Goal: Contribute content: Add original content to the website for others to see

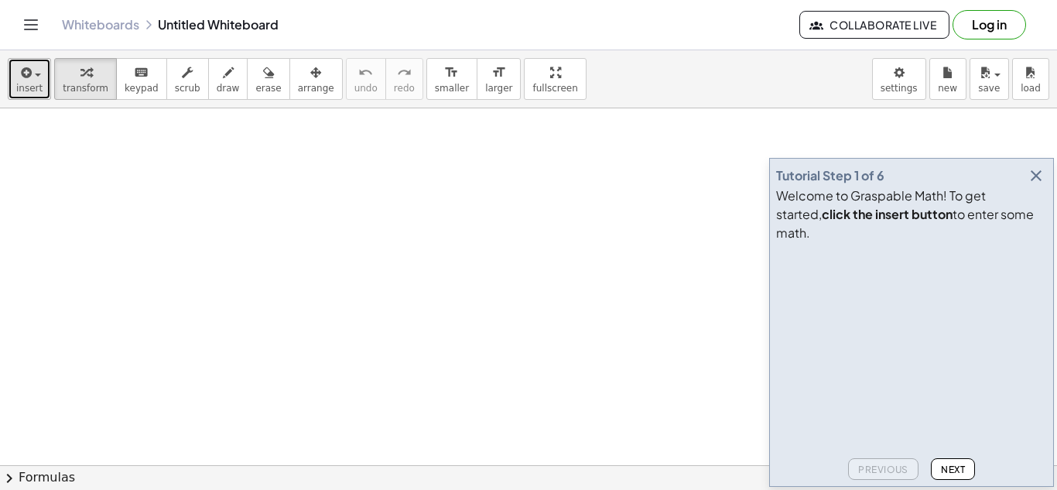
click at [25, 71] on icon "button" at bounding box center [25, 72] width 14 height 19
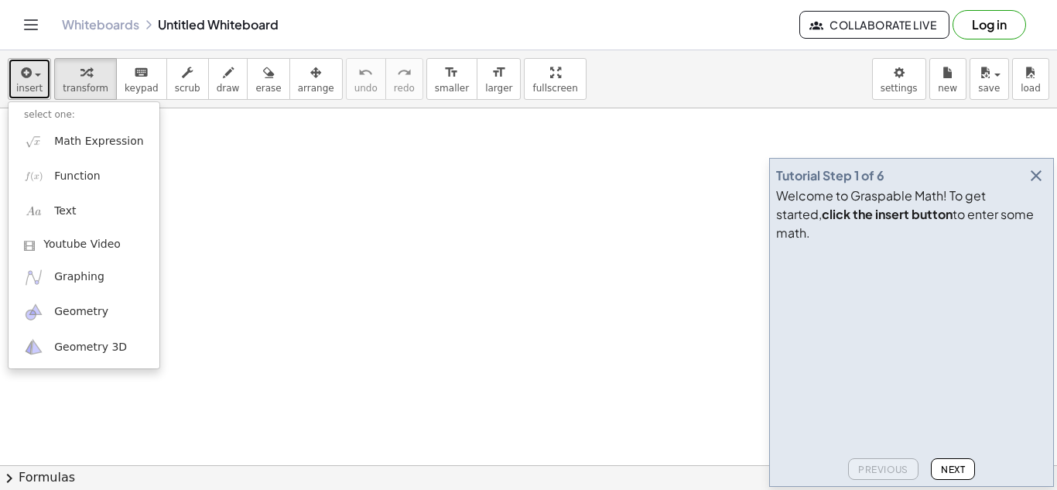
click at [18, 74] on icon "button" at bounding box center [25, 72] width 14 height 19
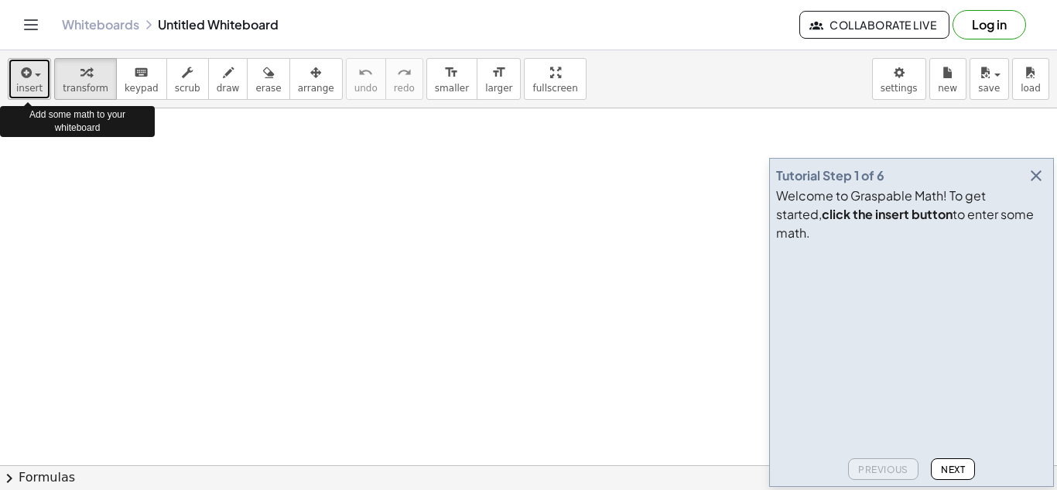
click at [18, 73] on icon "button" at bounding box center [25, 72] width 14 height 19
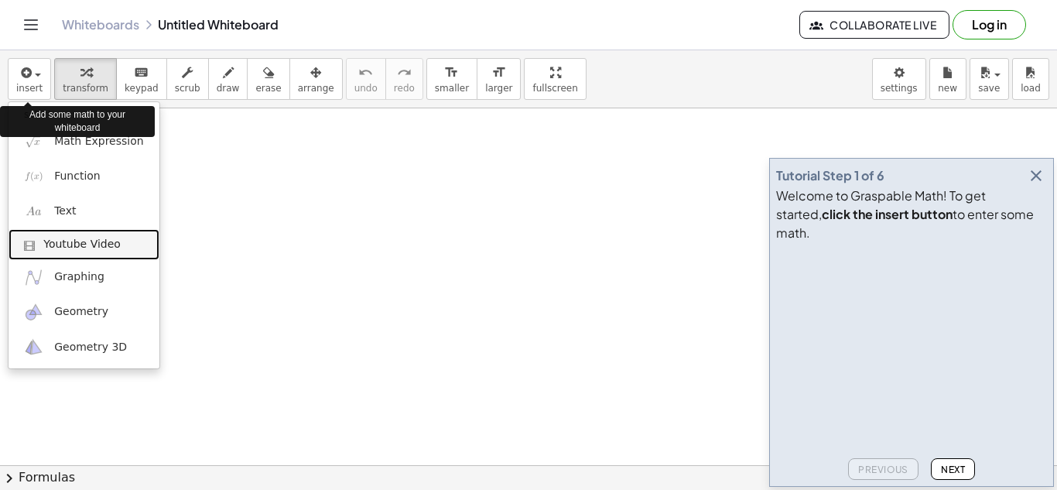
click at [60, 235] on link "Youtube Video" at bounding box center [84, 244] width 151 height 31
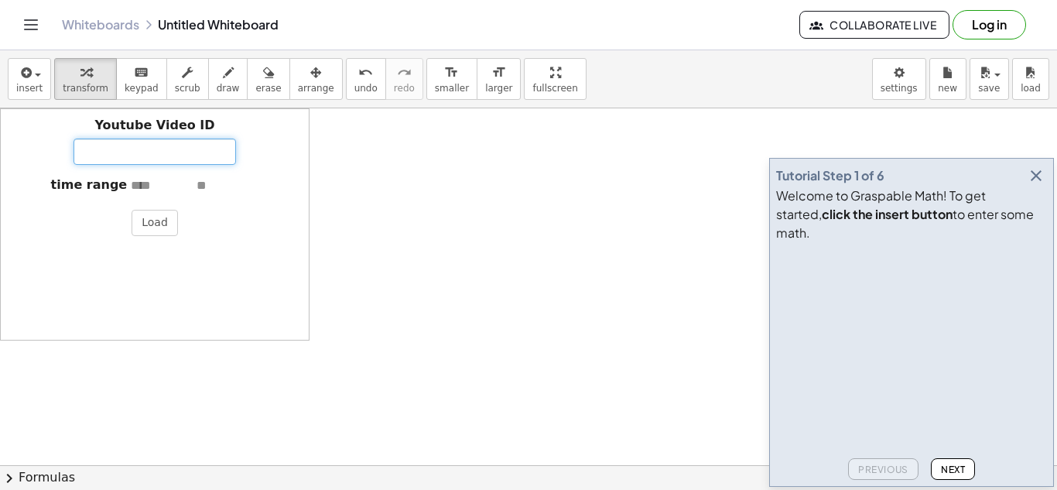
click at [106, 153] on input "Youtube Video ID" at bounding box center [155, 151] width 162 height 26
click at [104, 149] on input "Youtube Video ID" at bounding box center [155, 151] width 162 height 26
paste input "**********"
type input "**********"
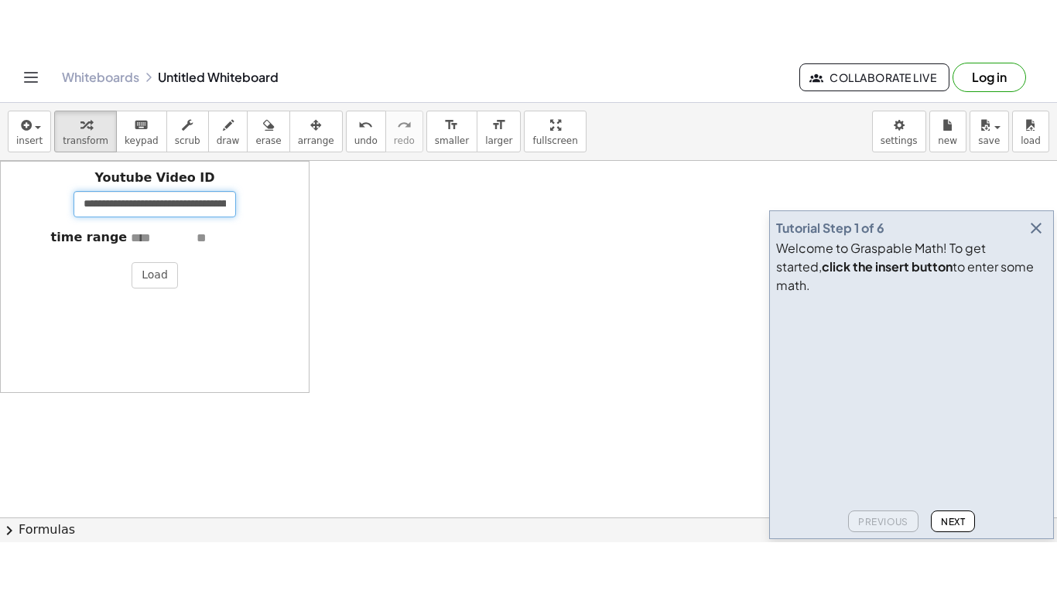
scroll to position [0, 224]
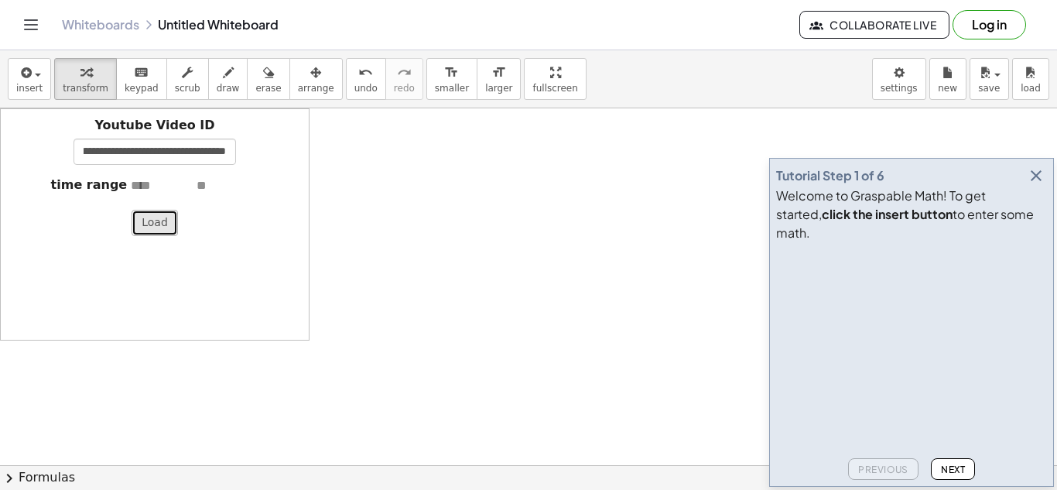
click at [135, 218] on button "Load" at bounding box center [155, 223] width 46 height 26
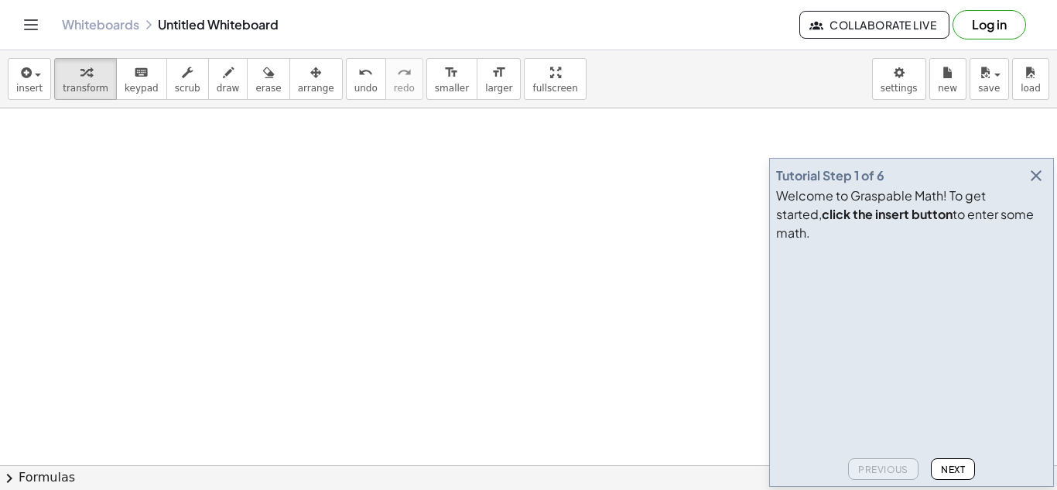
click at [138, 226] on div at bounding box center [154, 224] width 309 height 232
click at [1034, 185] on icon "button" at bounding box center [1036, 175] width 19 height 19
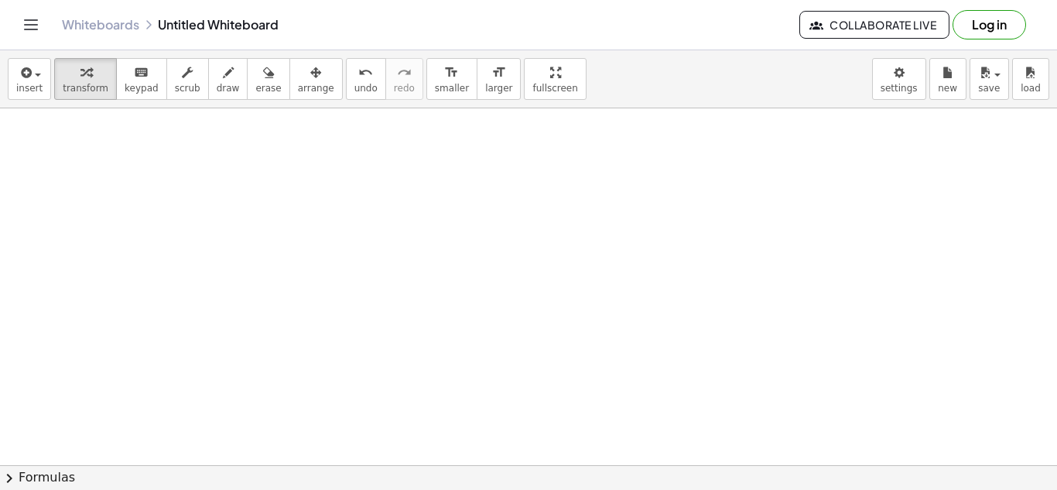
click at [289, 340] on iframe "To enrich screen reader interactions, please activate Accessibility in Grammarl…" at bounding box center [154, 224] width 309 height 232
click at [279, 340] on iframe "To enrich screen reader interactions, please activate Accessibility in Grammarl…" at bounding box center [154, 224] width 309 height 232
